Goal: Check status: Check status

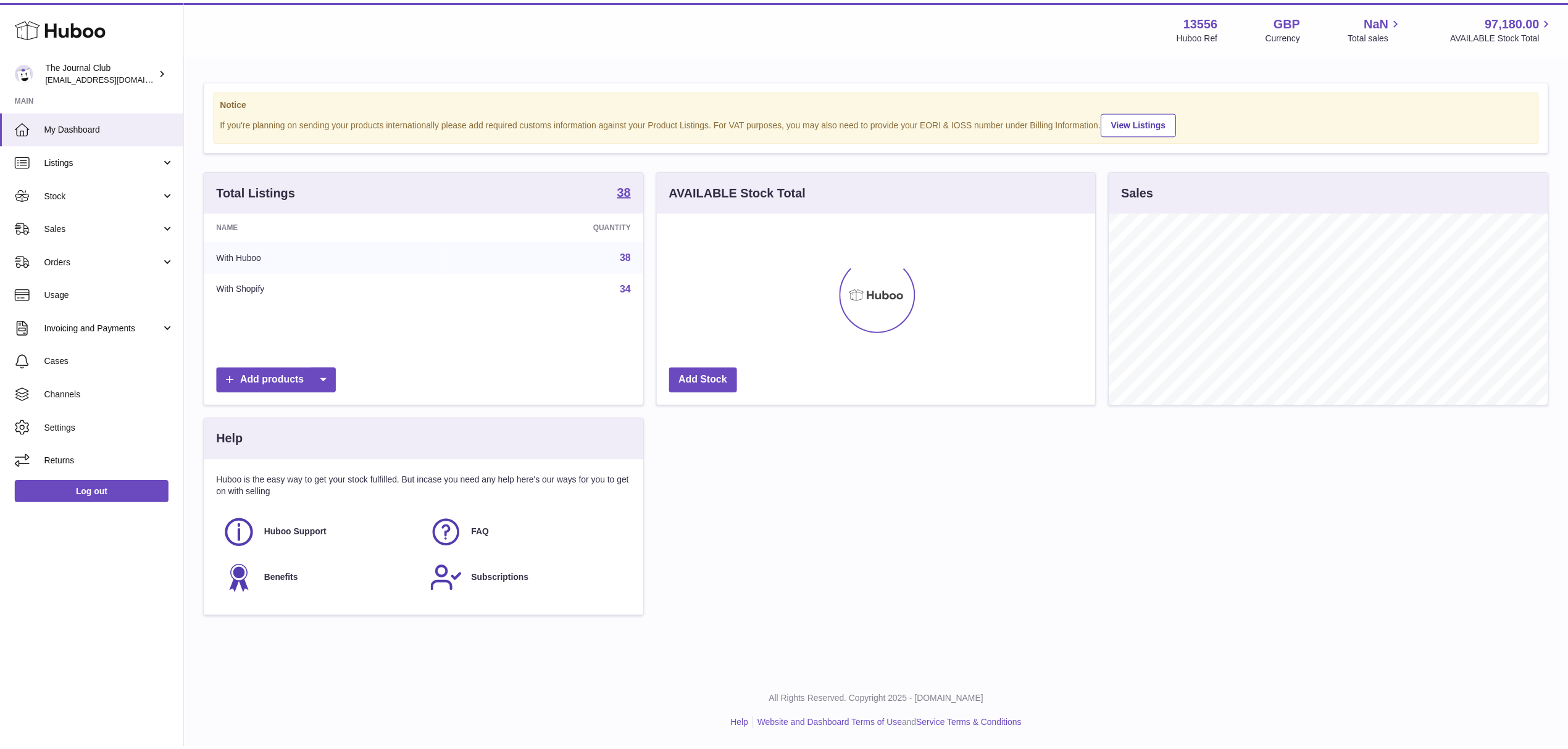
scroll to position [617070, 616838]
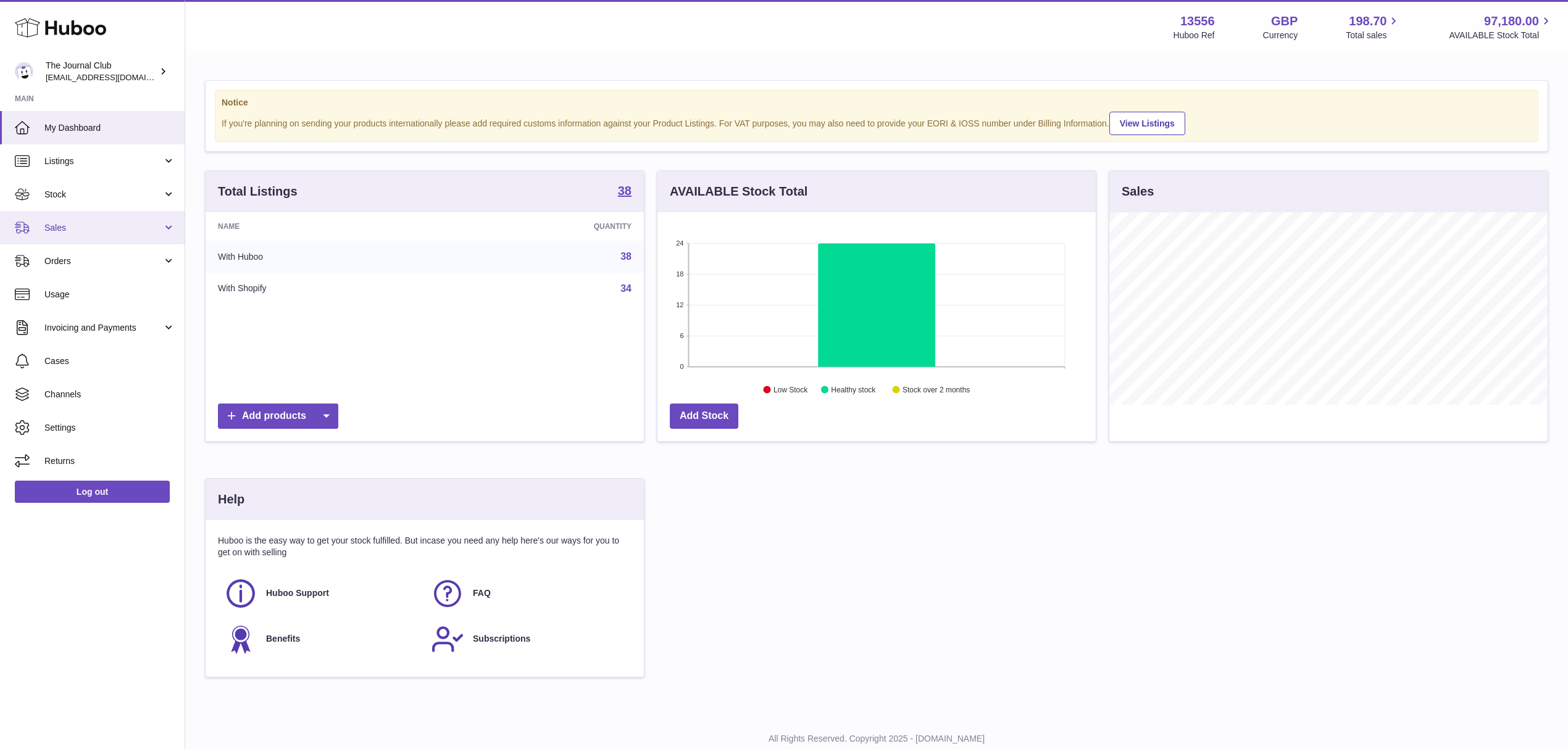
click at [138, 231] on span "Sales" at bounding box center [103, 228] width 118 height 12
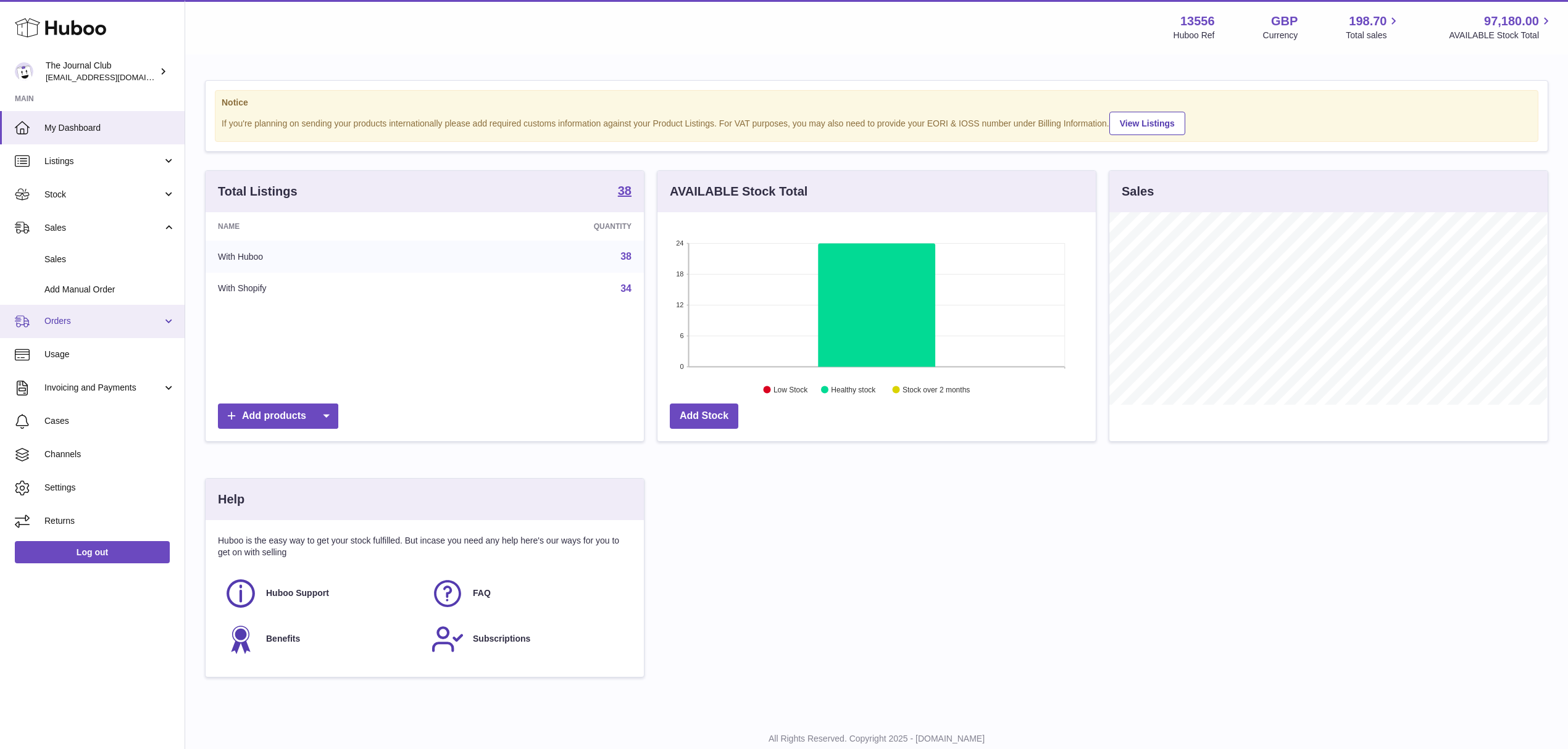
click at [124, 317] on span "Orders" at bounding box center [103, 321] width 118 height 12
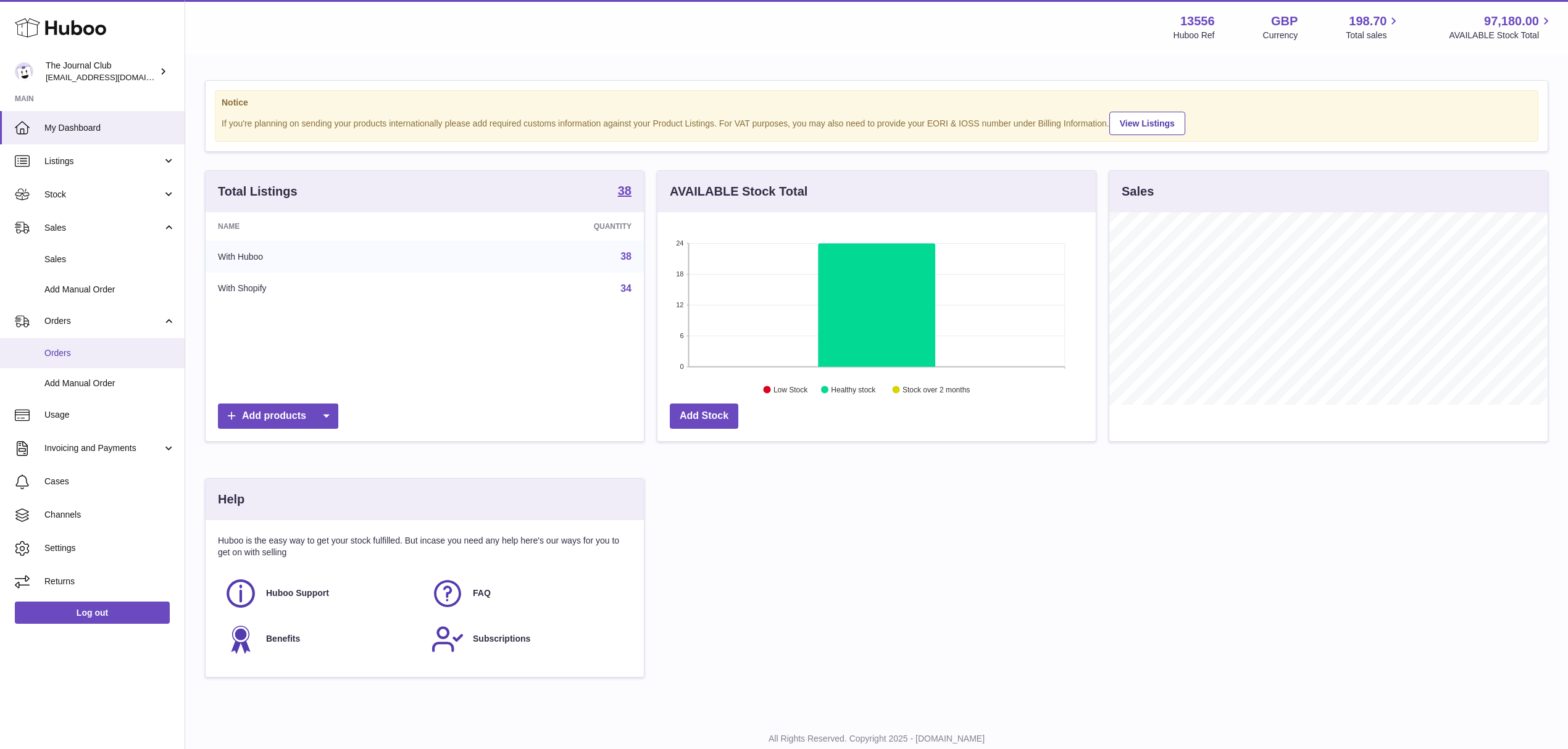
click at [117, 348] on span "Orders" at bounding box center [110, 354] width 131 height 12
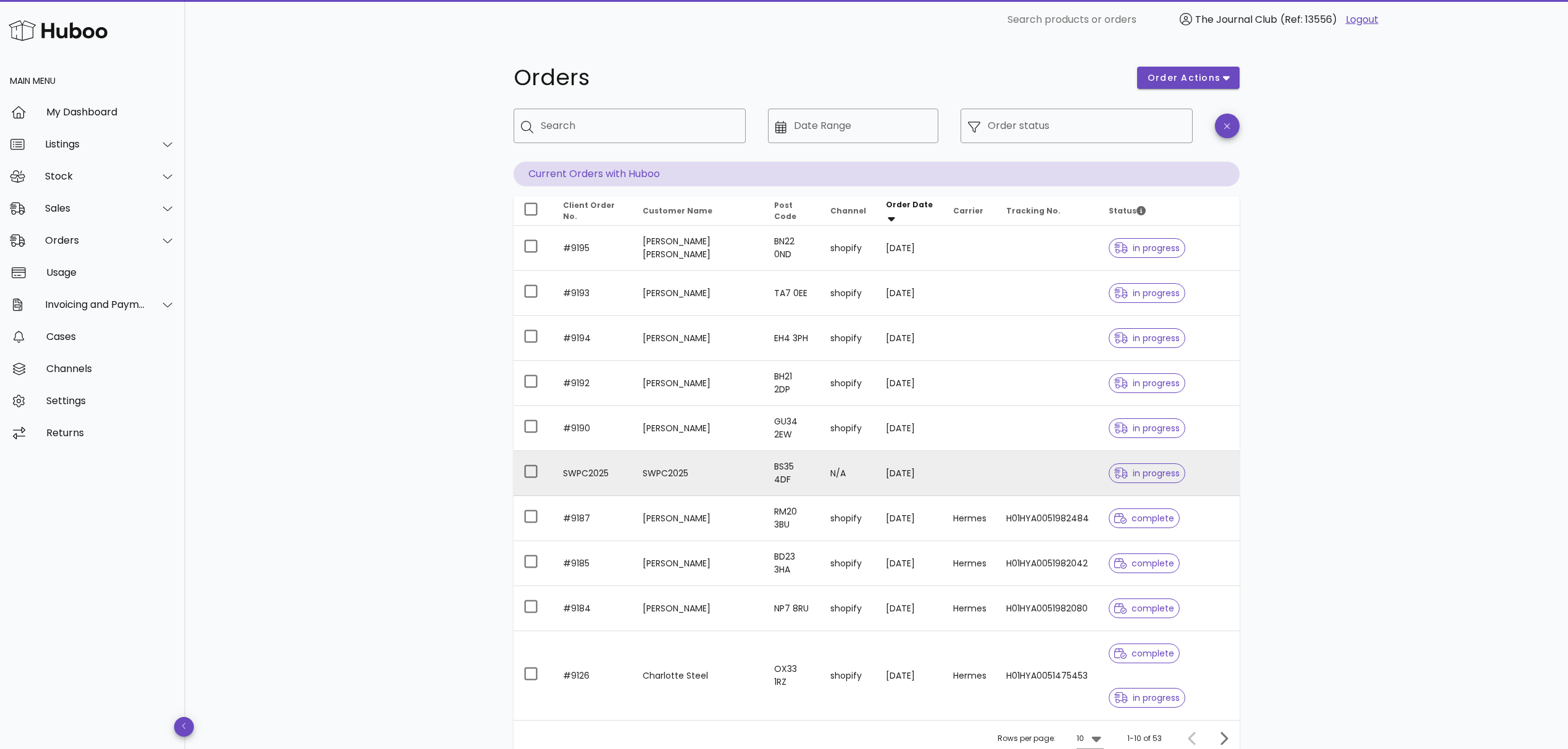
click at [1005, 467] on td at bounding box center [1047, 474] width 102 height 45
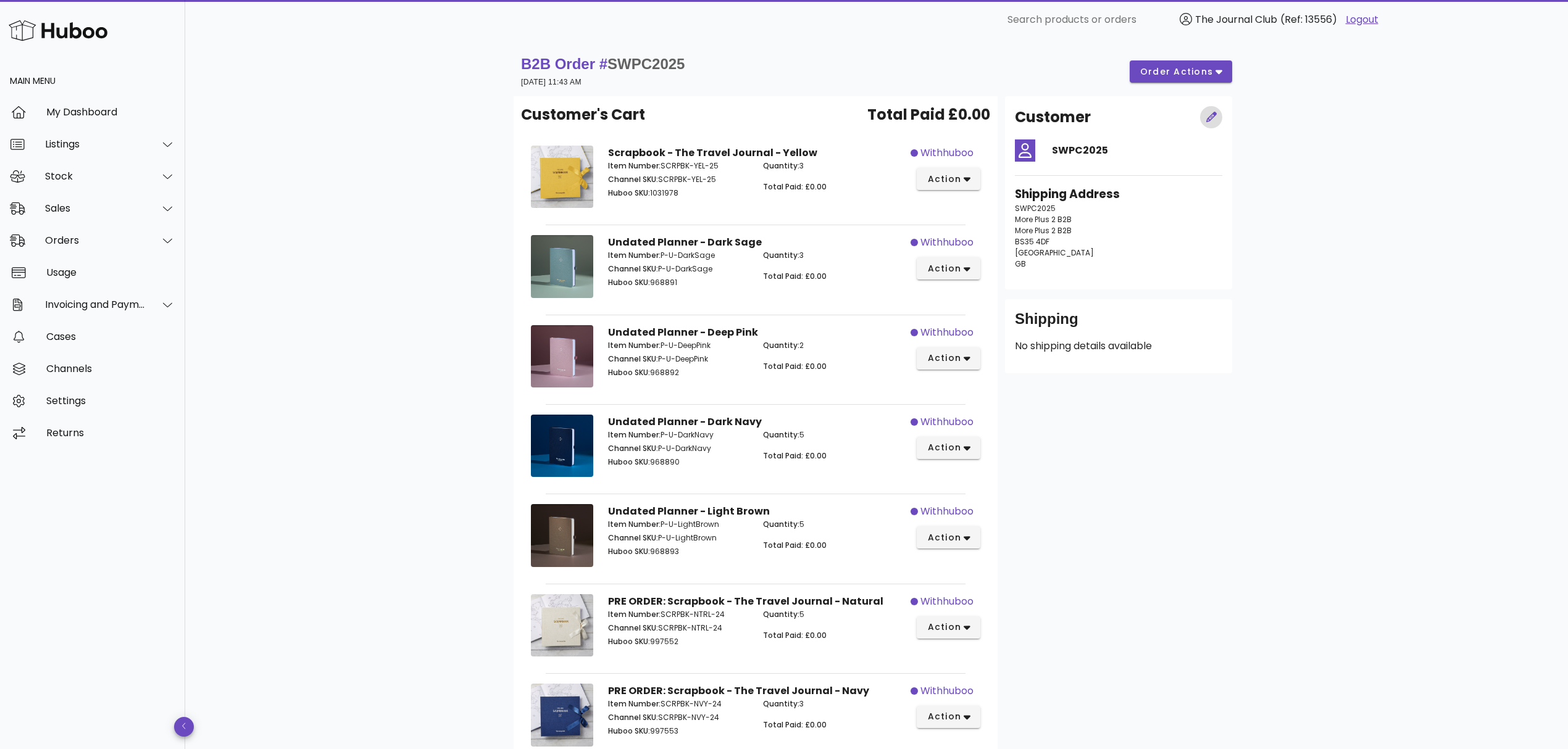
click at [1209, 114] on icon "button" at bounding box center [1212, 117] width 11 height 11
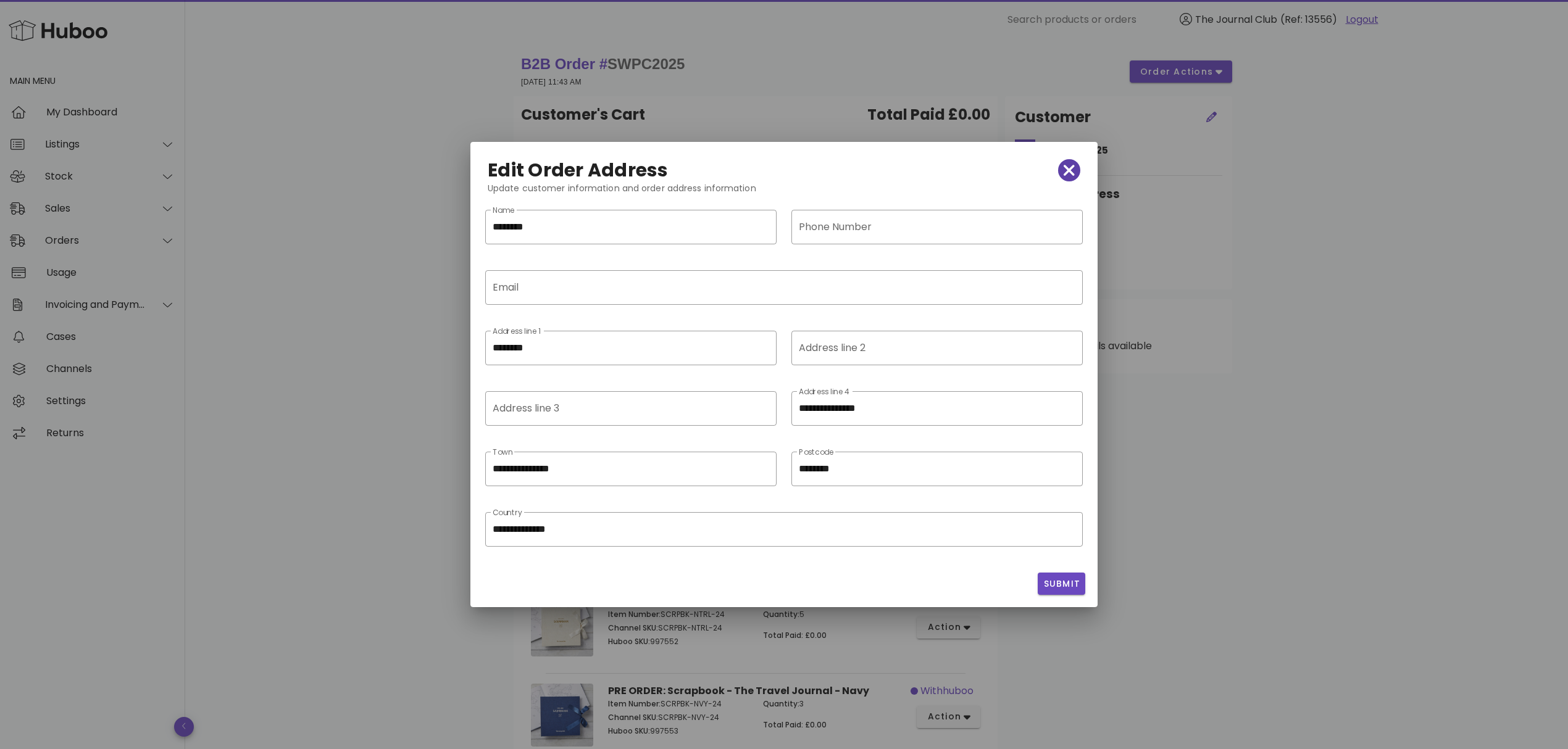
click at [1064, 176] on icon "button" at bounding box center [1069, 170] width 11 height 17
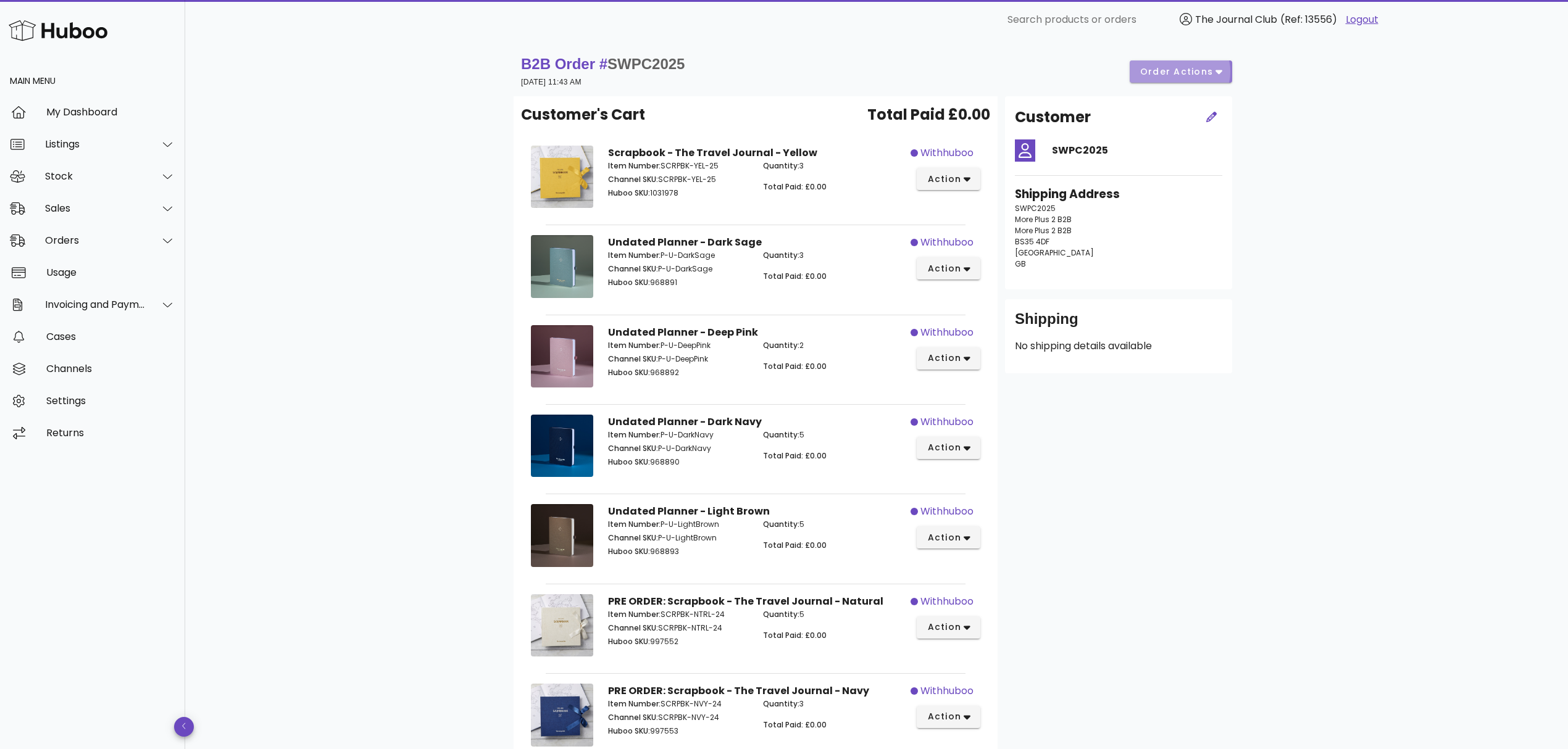
click at [1188, 82] on button "order actions" at bounding box center [1181, 71] width 102 height 22
click at [1166, 80] on div "Release Cancel" at bounding box center [1189, 100] width 93 height 70
click at [868, 36] on div "​ Search products or orders The Journal Club (Ref: 13556) Logout" at bounding box center [877, 20] width 1102 height 40
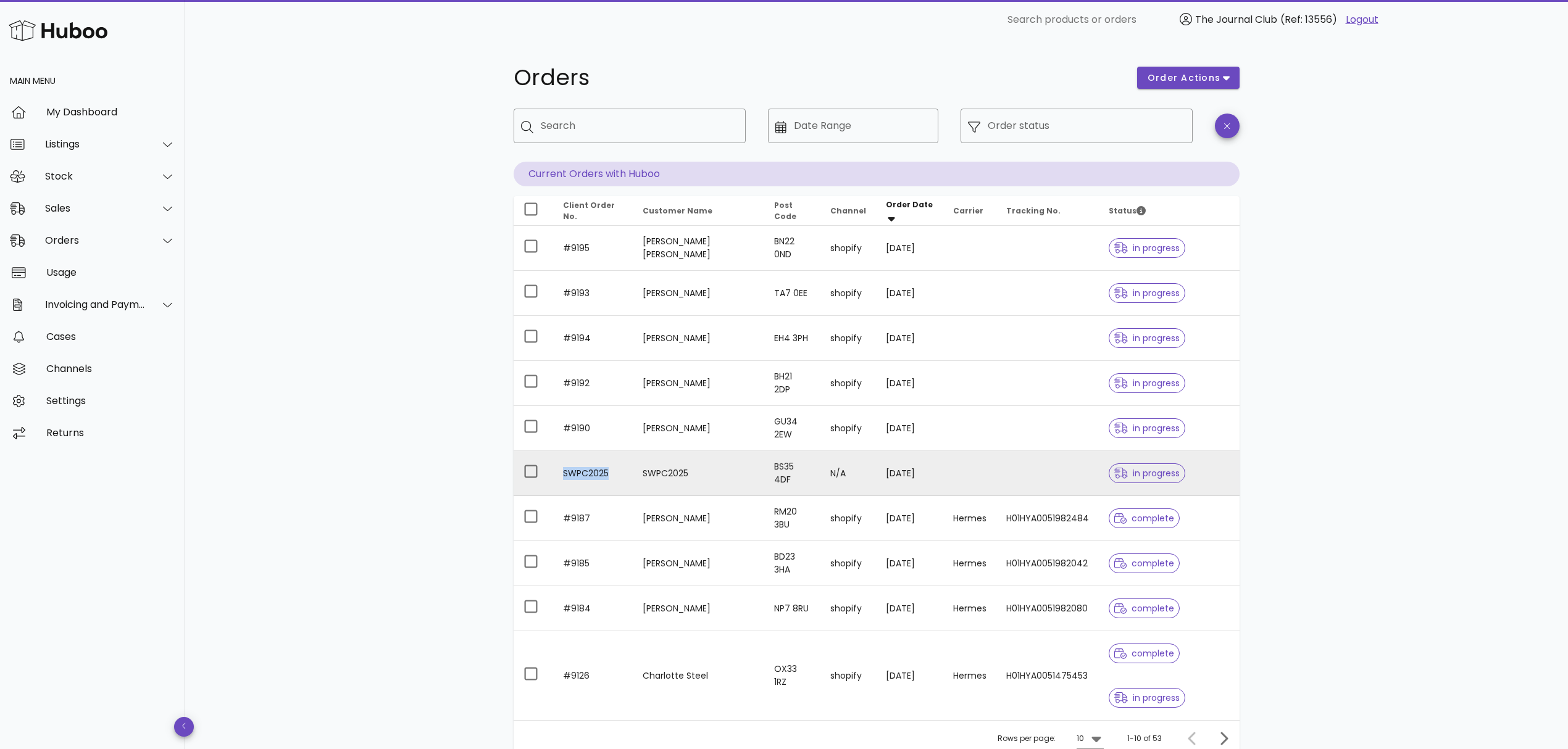
drag, startPoint x: 625, startPoint y: 473, endPoint x: 563, endPoint y: 472, distance: 62.0
click at [563, 472] on td "SWPC2025" at bounding box center [593, 474] width 80 height 45
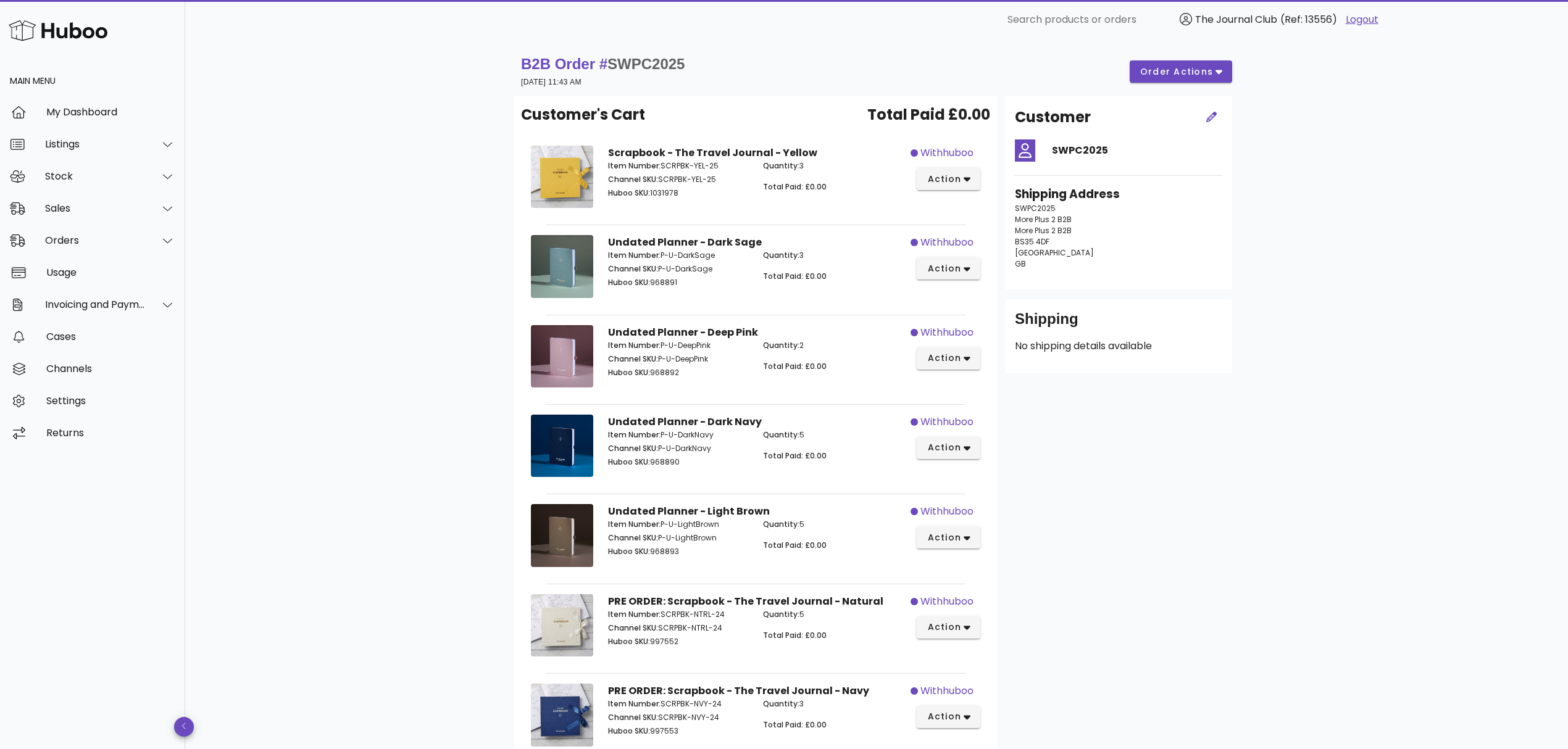
click at [644, 63] on span "SWPC2025" at bounding box center [646, 63] width 77 height 17
copy span "SWPC2025"
